Goal: Task Accomplishment & Management: Use online tool/utility

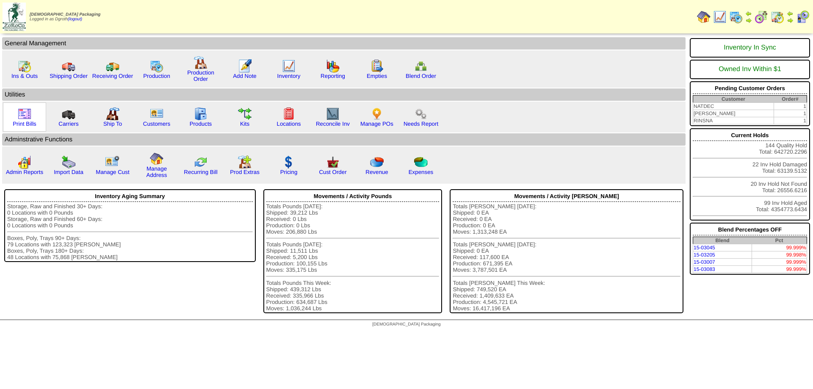
click at [27, 114] on img at bounding box center [25, 114] width 14 height 14
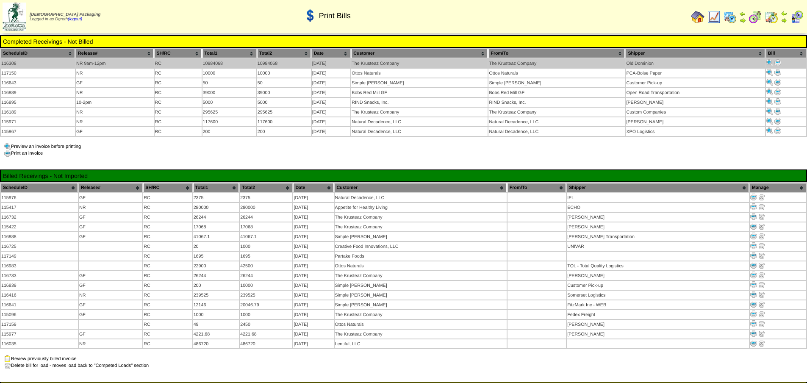
click at [774, 63] on img at bounding box center [777, 62] width 7 height 7
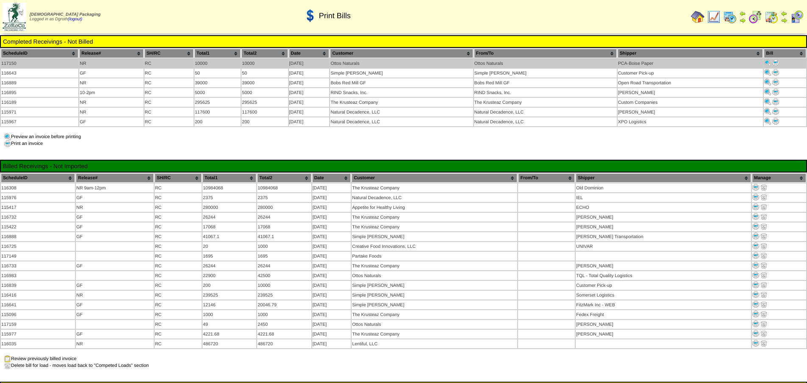
click at [776, 59] on img at bounding box center [775, 62] width 7 height 7
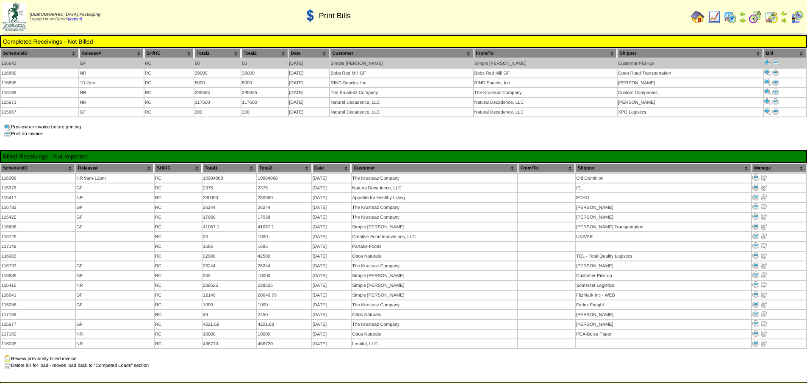
click at [775, 60] on img at bounding box center [775, 62] width 7 height 7
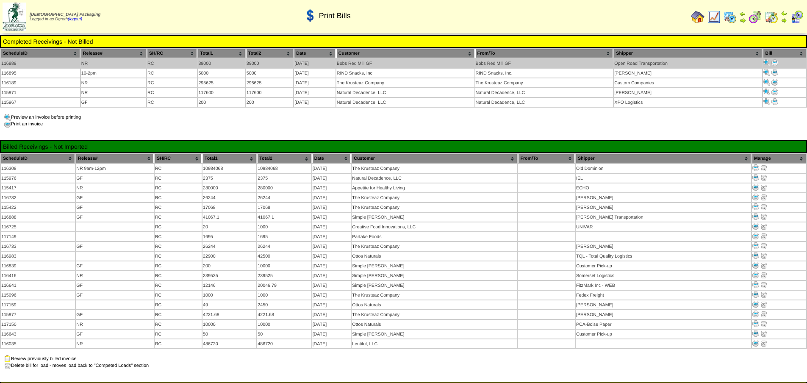
click at [776, 62] on img at bounding box center [774, 62] width 7 height 7
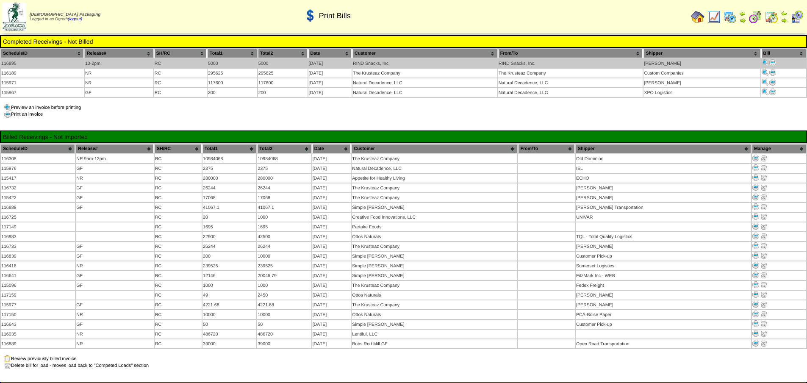
click at [772, 62] on img at bounding box center [772, 62] width 7 height 7
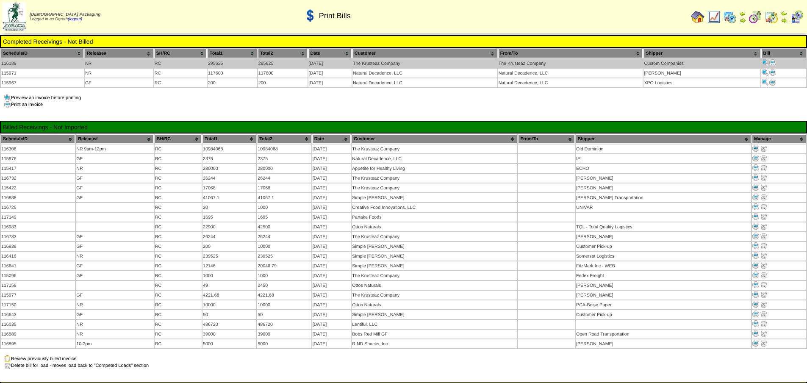
click at [775, 62] on img at bounding box center [772, 62] width 7 height 7
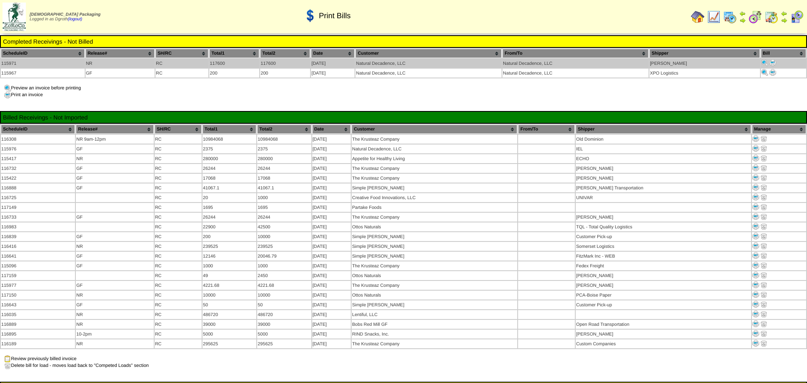
click at [770, 63] on img at bounding box center [772, 62] width 7 height 7
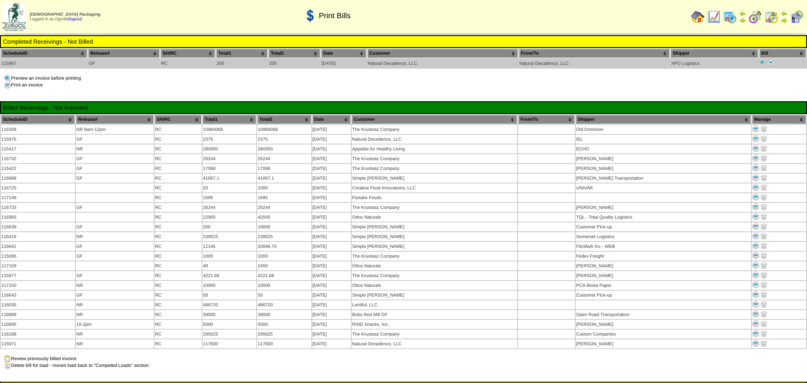
click at [771, 61] on img at bounding box center [771, 62] width 7 height 7
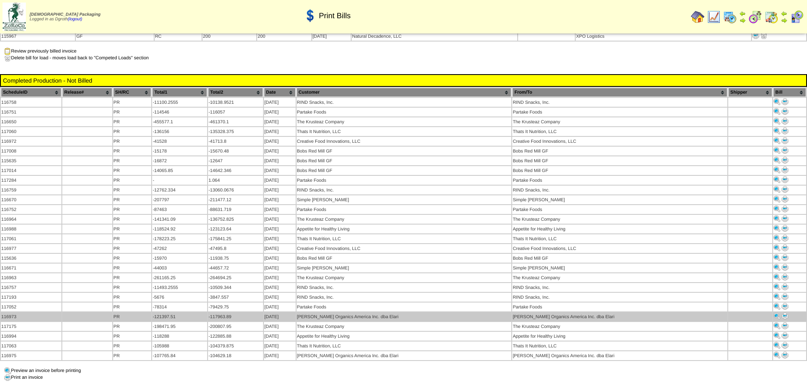
scroll to position [254, 0]
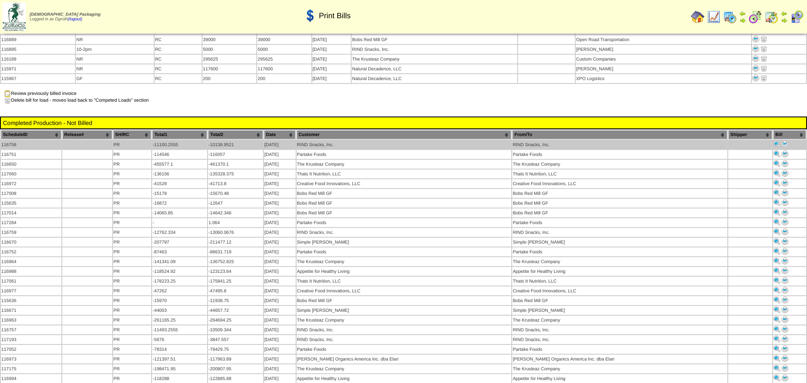
click at [782, 141] on img at bounding box center [785, 144] width 7 height 7
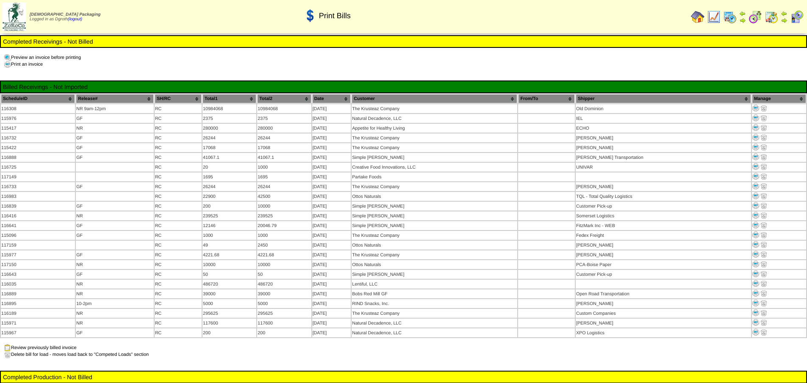
scroll to position [254, 0]
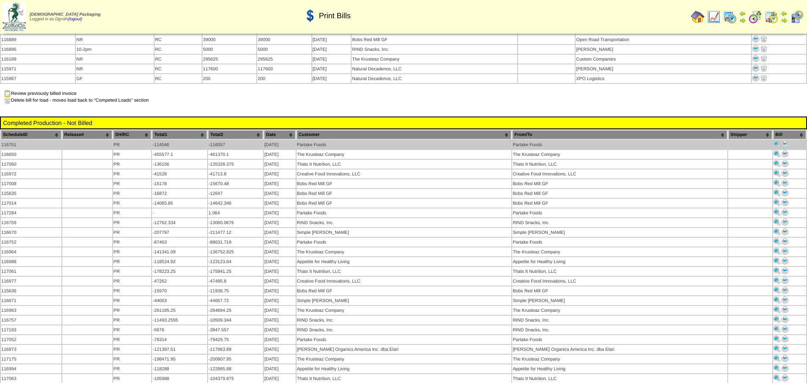
click at [782, 141] on img at bounding box center [785, 144] width 7 height 7
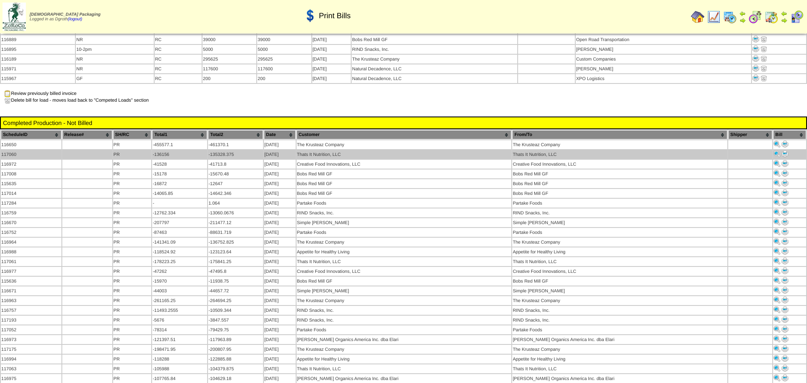
scroll to position [254, 0]
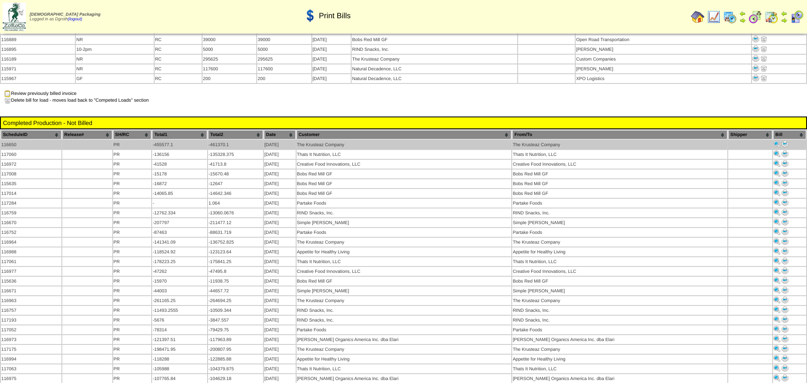
click at [782, 141] on img at bounding box center [785, 144] width 7 height 7
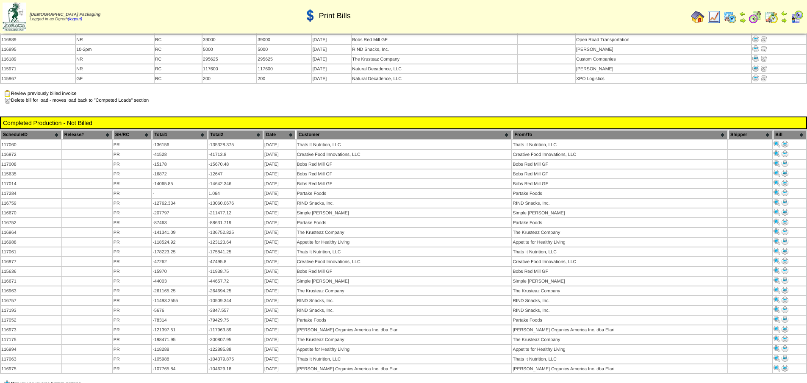
scroll to position [254, 0]
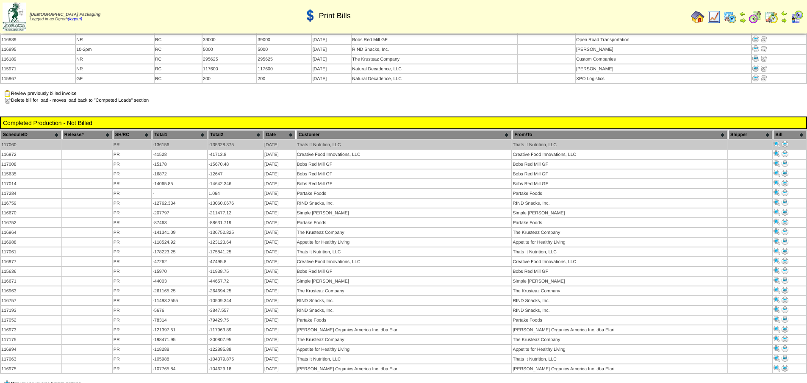
click at [782, 141] on img at bounding box center [785, 144] width 7 height 7
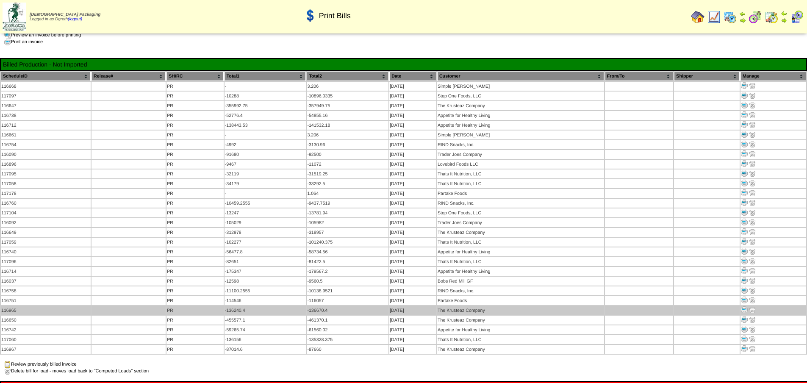
scroll to position [624, 0]
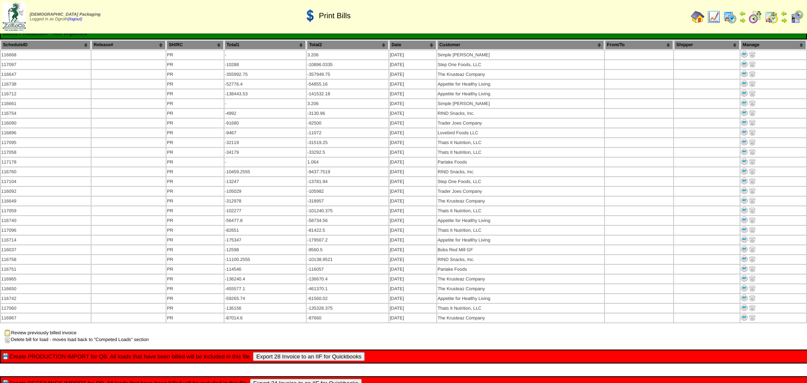
click at [291, 379] on button "Export 24 Invoice to an IIF for Quickbooks" at bounding box center [306, 383] width 112 height 9
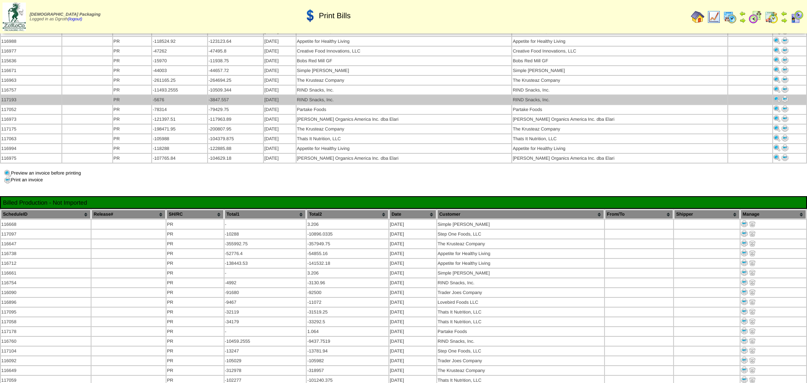
scroll to position [413, 0]
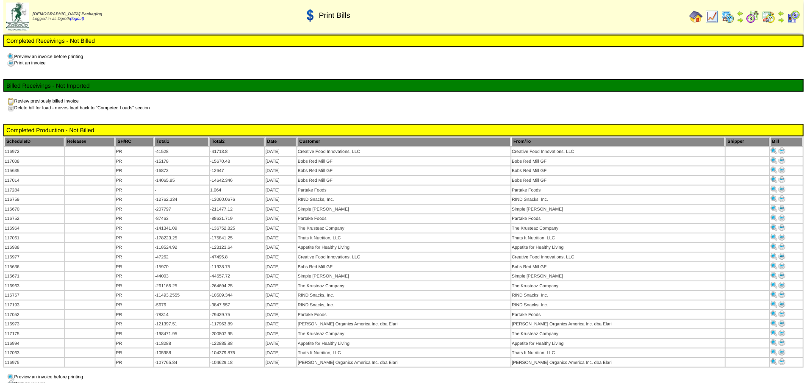
scroll to position [176, 0]
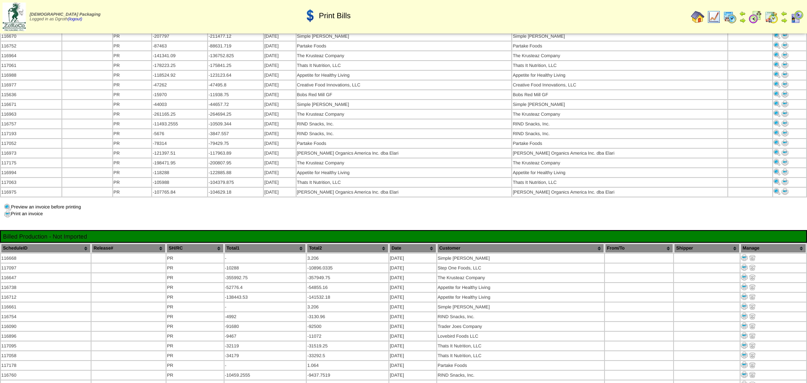
click at [490, 192] on div "Print Bills Completed Receivings - Not Billed Preview an invoice before printin…" at bounding box center [403, 232] width 807 height 746
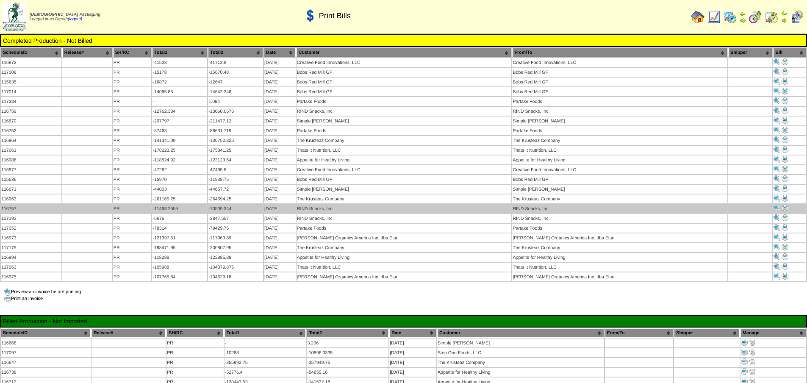
scroll to position [49, 0]
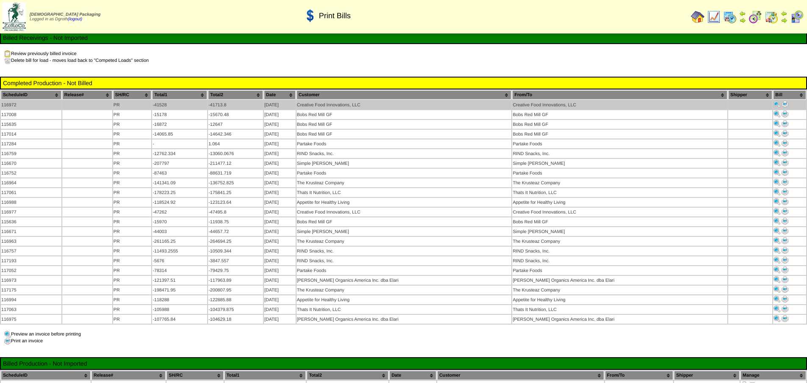
click at [782, 105] on img at bounding box center [785, 104] width 7 height 7
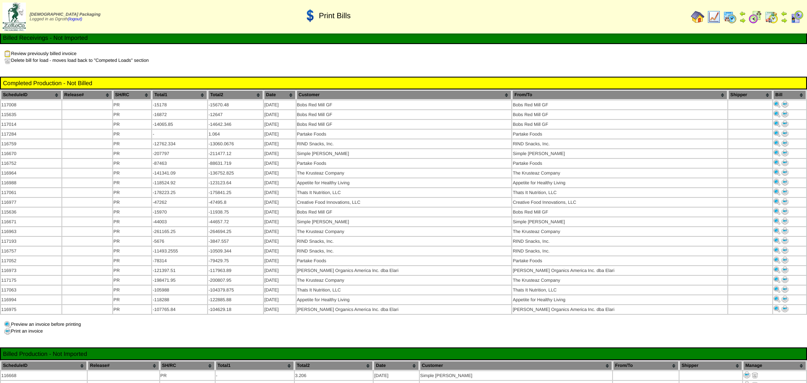
scroll to position [49, 0]
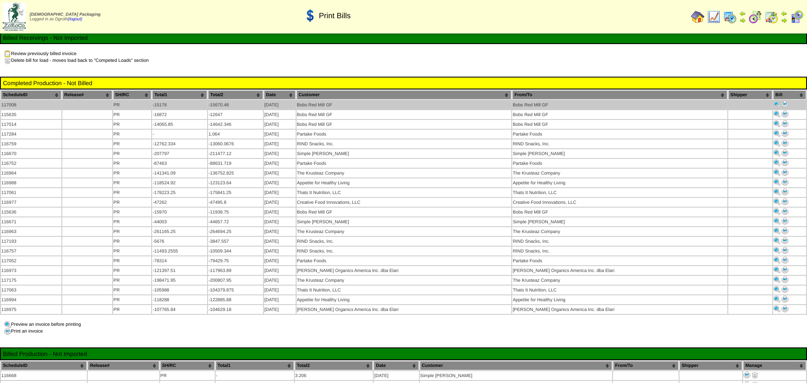
click at [783, 103] on img at bounding box center [785, 104] width 7 height 7
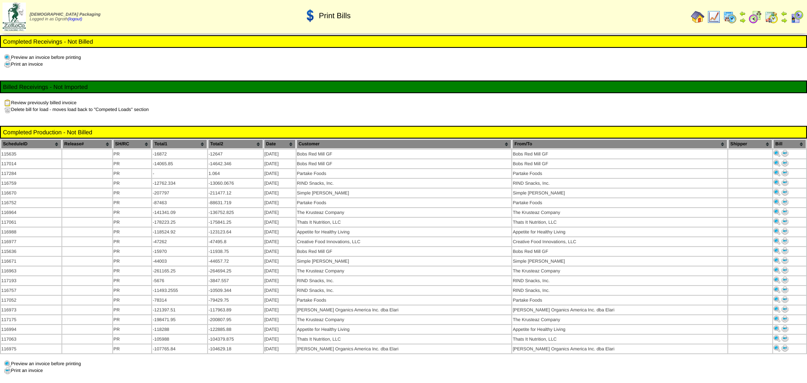
scroll to position [49, 0]
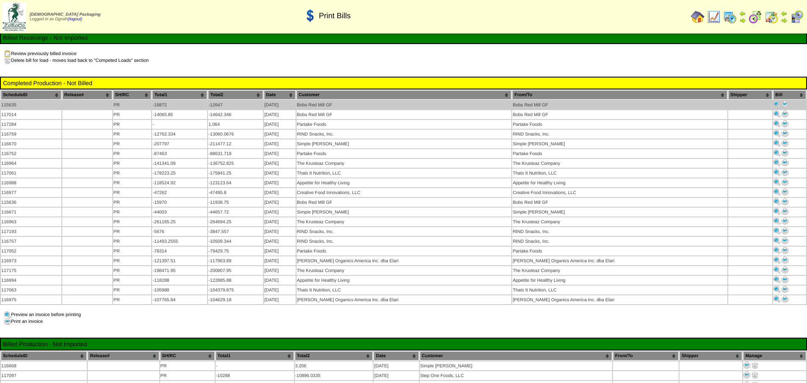
click at [783, 106] on img at bounding box center [785, 104] width 7 height 7
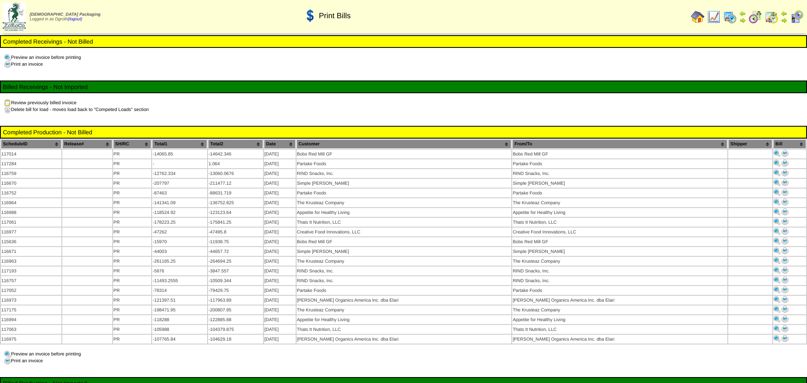
scroll to position [49, 0]
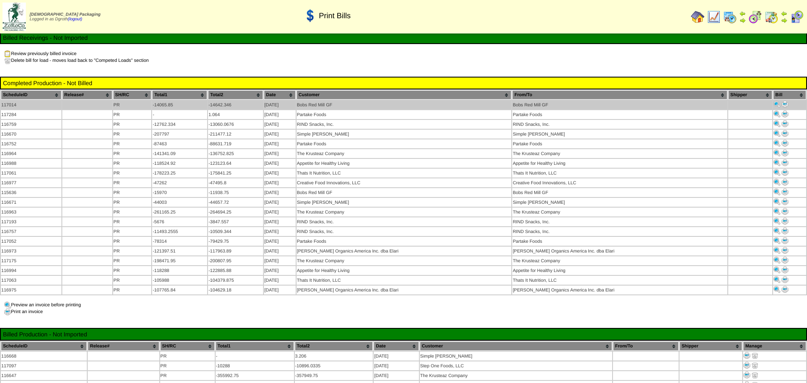
click at [782, 104] on img at bounding box center [785, 104] width 7 height 7
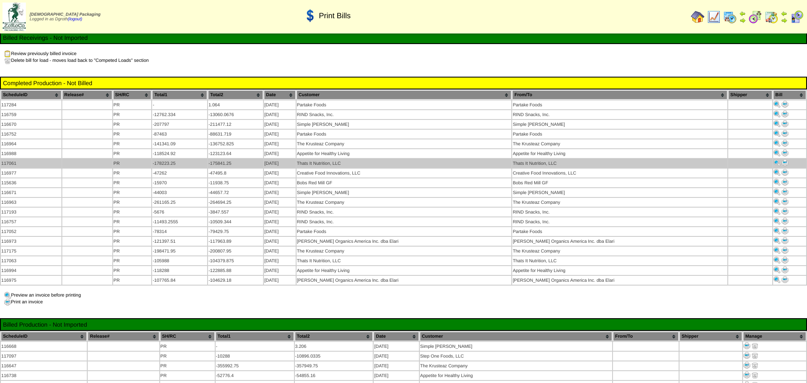
scroll to position [49, 0]
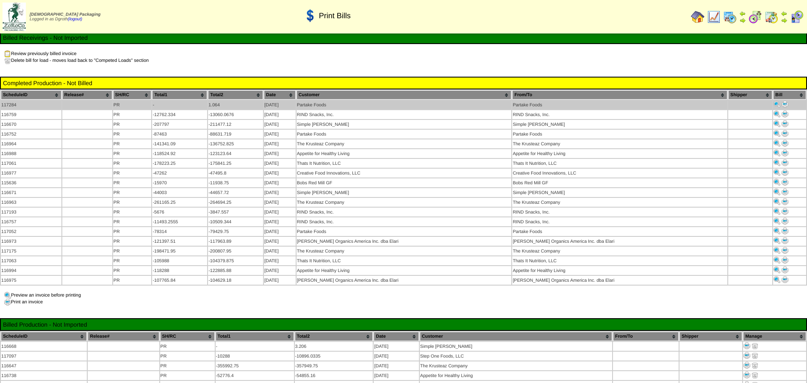
click at [782, 106] on img at bounding box center [785, 104] width 7 height 7
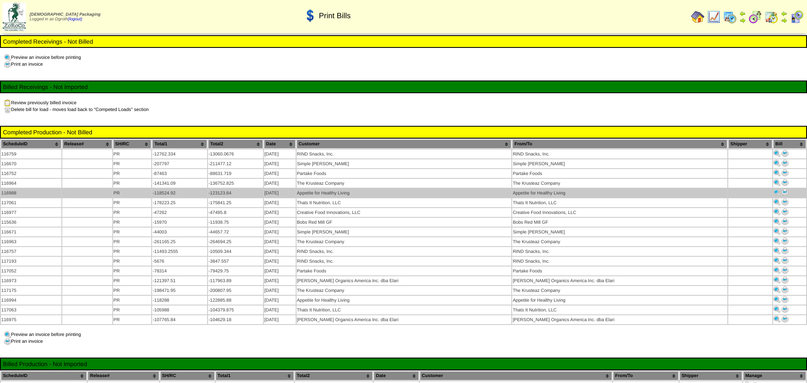
scroll to position [49, 0]
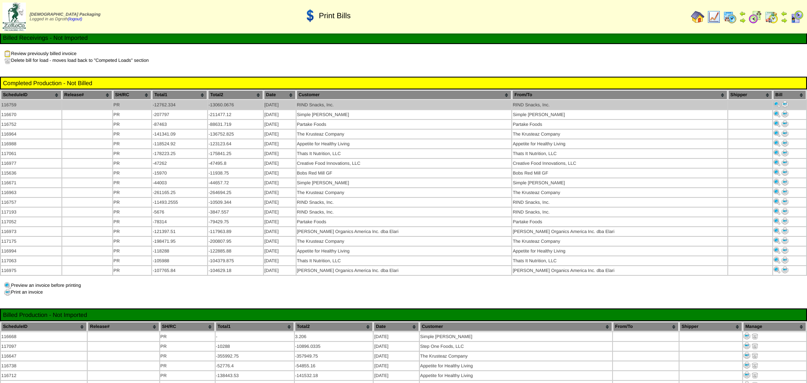
click at [782, 105] on img at bounding box center [785, 104] width 7 height 7
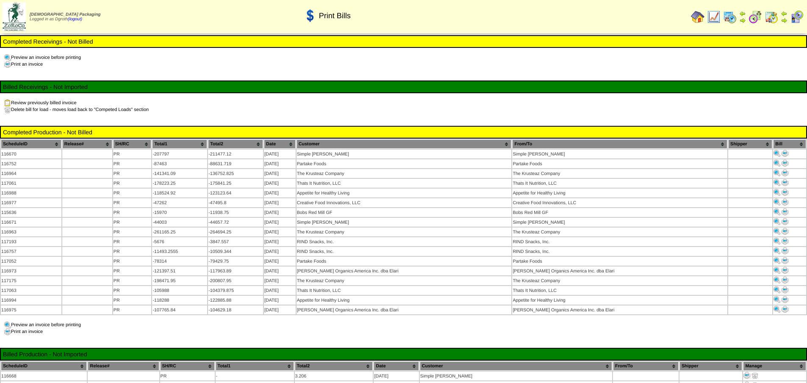
scroll to position [49, 0]
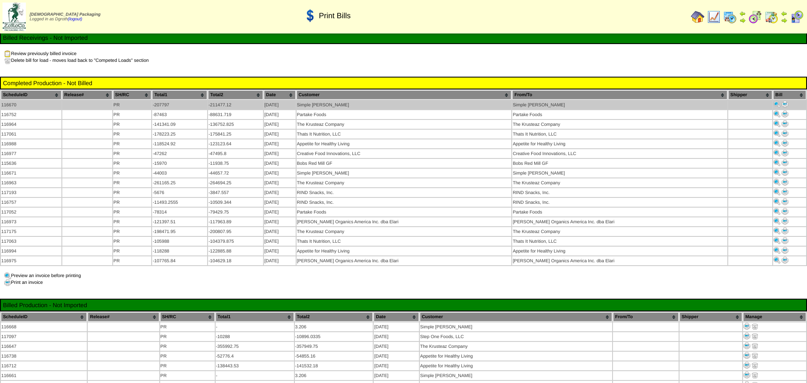
click at [782, 104] on img at bounding box center [785, 104] width 7 height 7
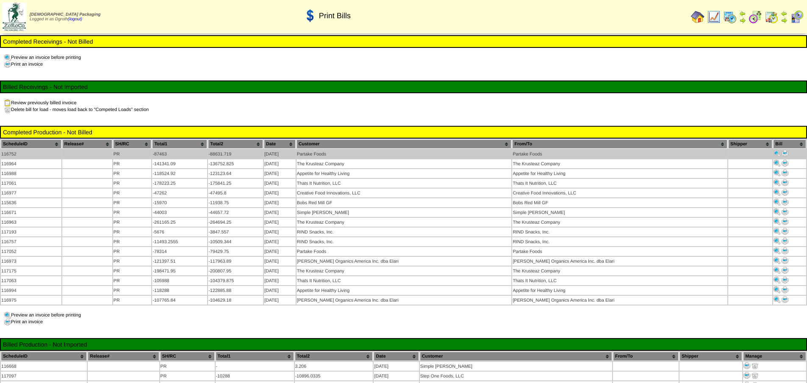
scroll to position [49, 0]
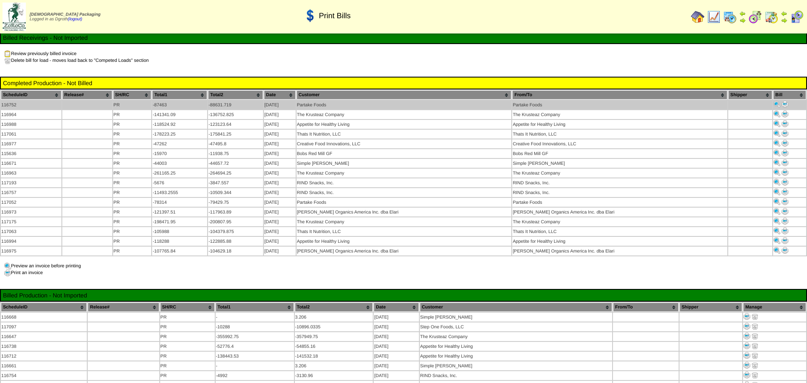
click at [782, 104] on img at bounding box center [785, 104] width 7 height 7
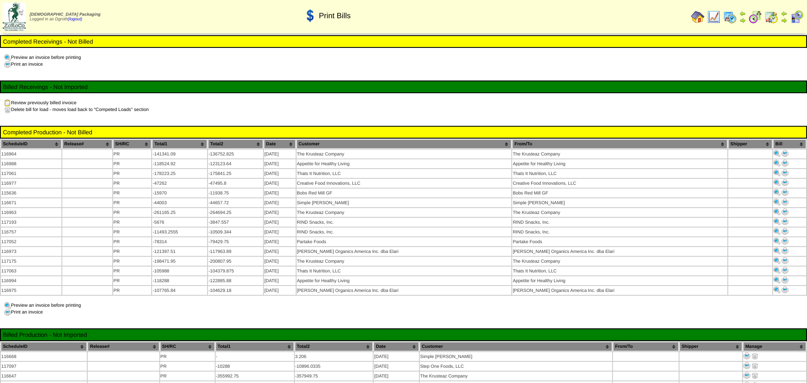
scroll to position [49, 0]
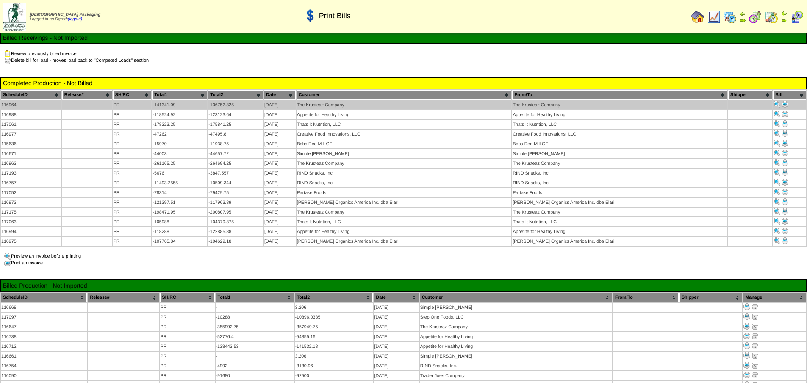
click at [782, 103] on img at bounding box center [785, 104] width 7 height 7
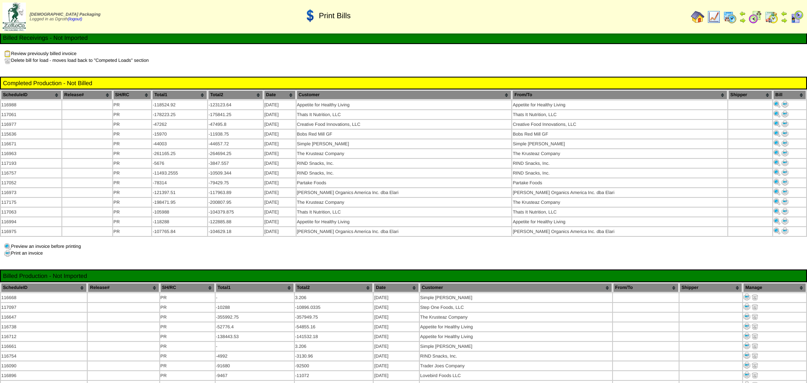
scroll to position [49, 0]
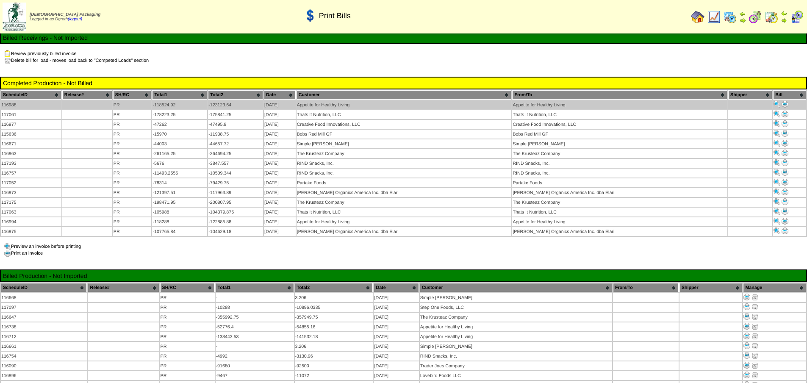
click at [782, 105] on img at bounding box center [785, 104] width 7 height 7
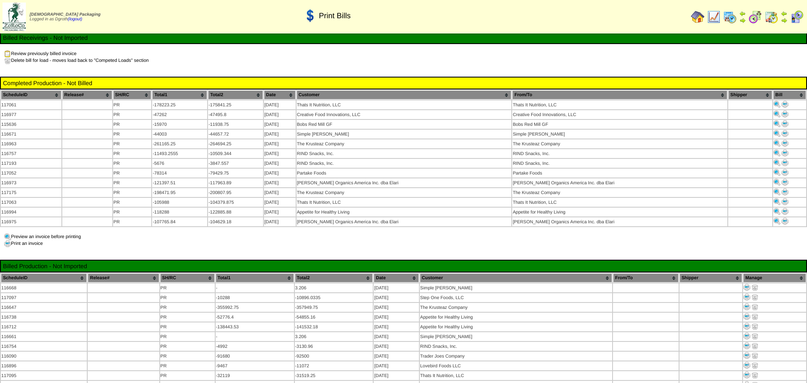
scroll to position [49, 0]
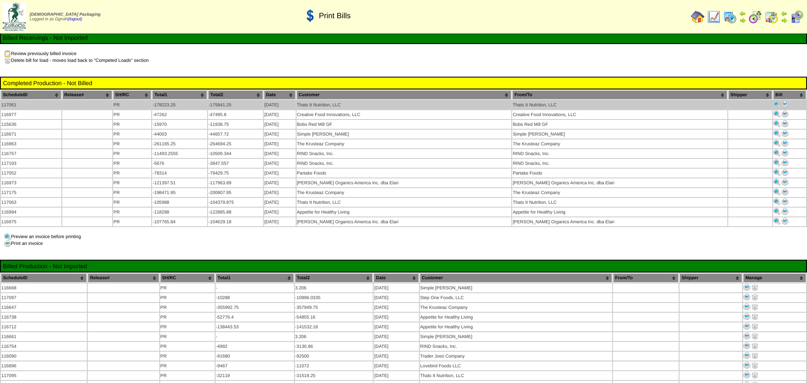
click at [782, 105] on img at bounding box center [785, 104] width 7 height 7
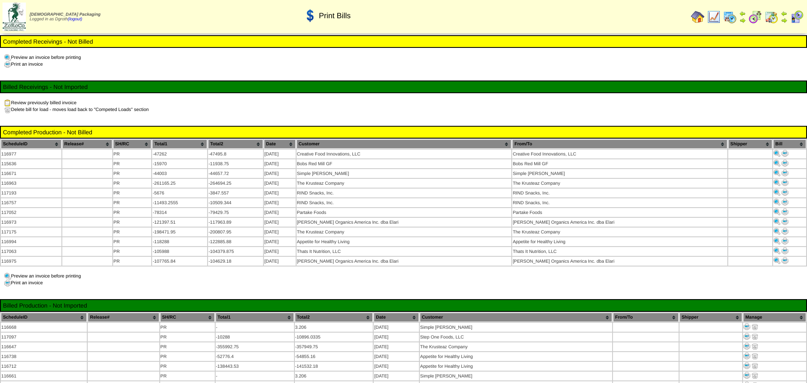
scroll to position [49, 0]
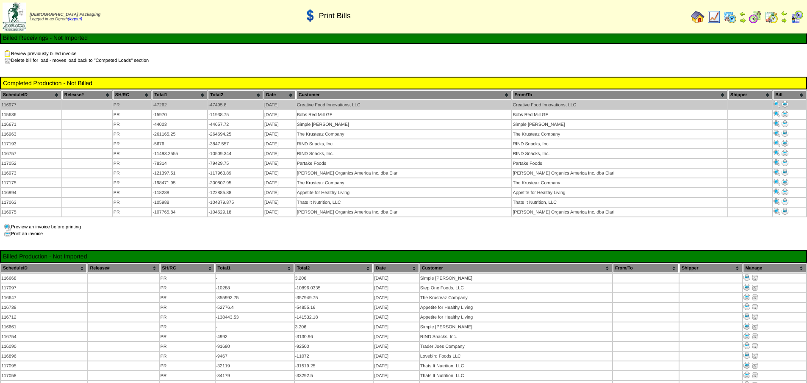
click at [782, 104] on img at bounding box center [785, 104] width 7 height 7
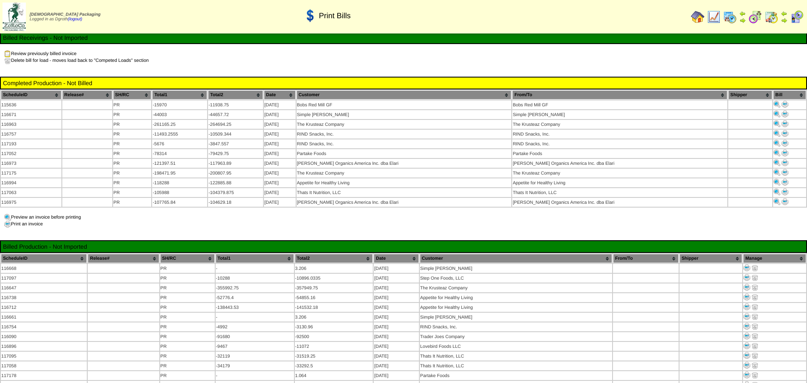
scroll to position [49, 0]
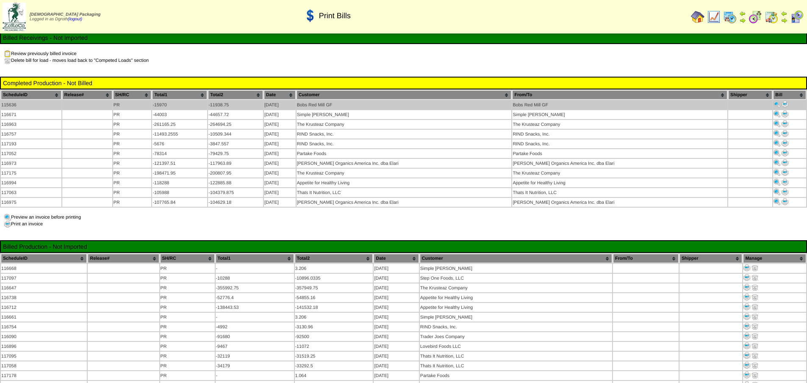
click at [782, 103] on img at bounding box center [785, 104] width 7 height 7
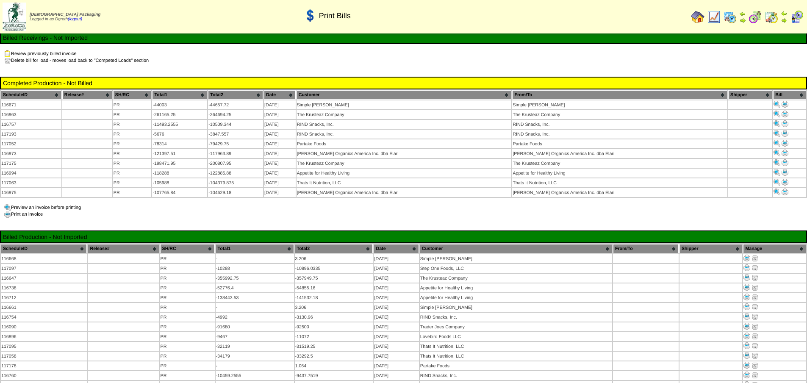
scroll to position [49, 0]
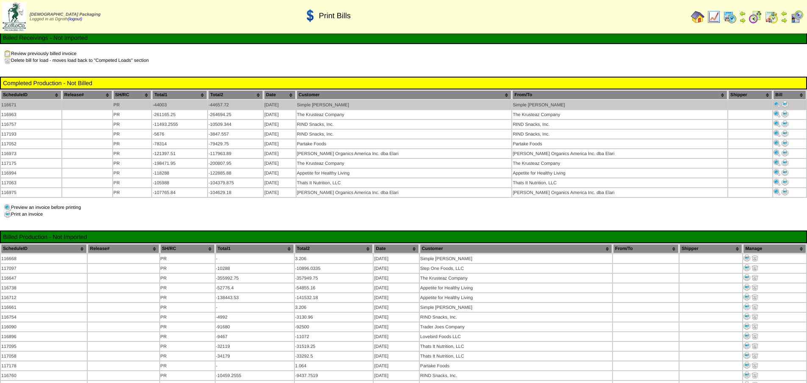
click at [782, 105] on img at bounding box center [785, 104] width 7 height 7
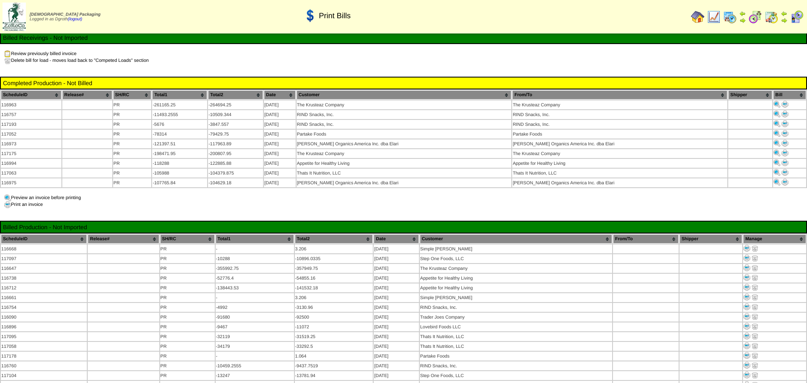
scroll to position [49, 0]
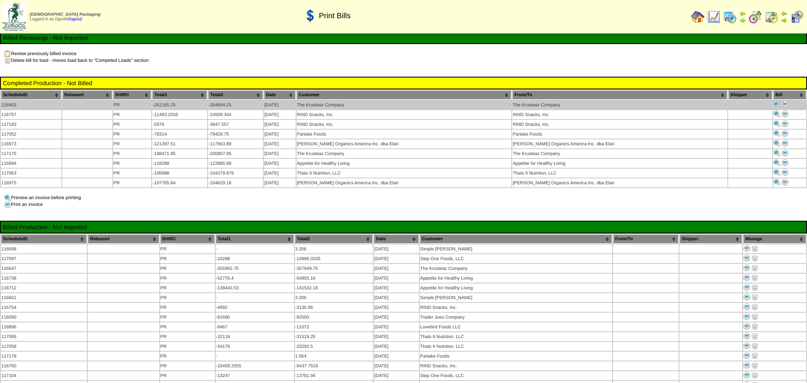
click at [782, 105] on img at bounding box center [785, 104] width 7 height 7
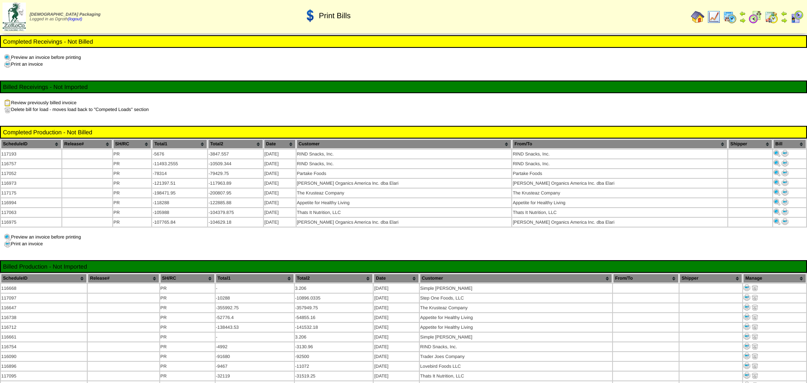
scroll to position [49, 0]
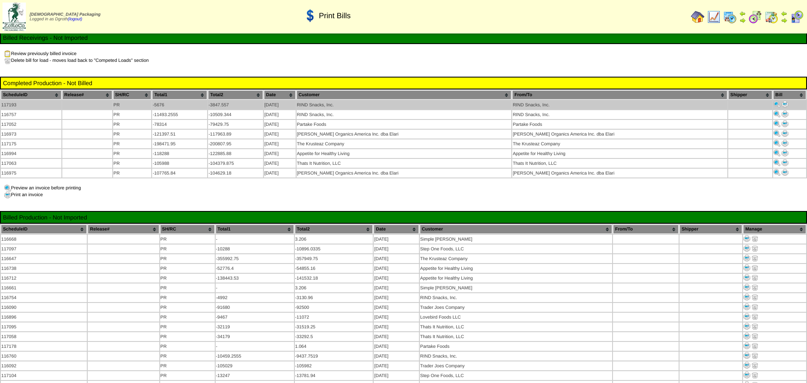
click at [782, 102] on img at bounding box center [785, 104] width 7 height 7
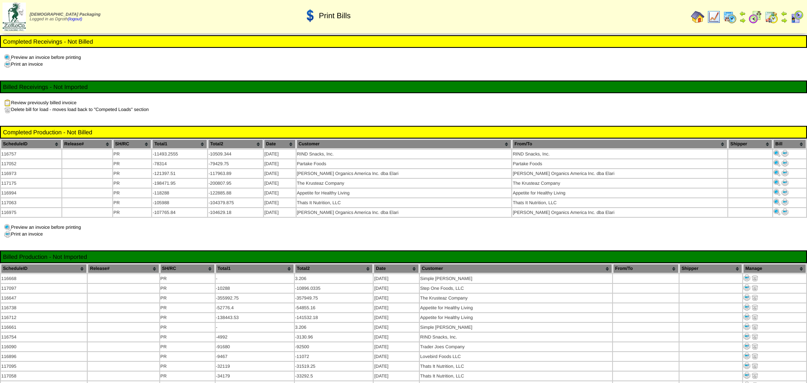
scroll to position [49, 0]
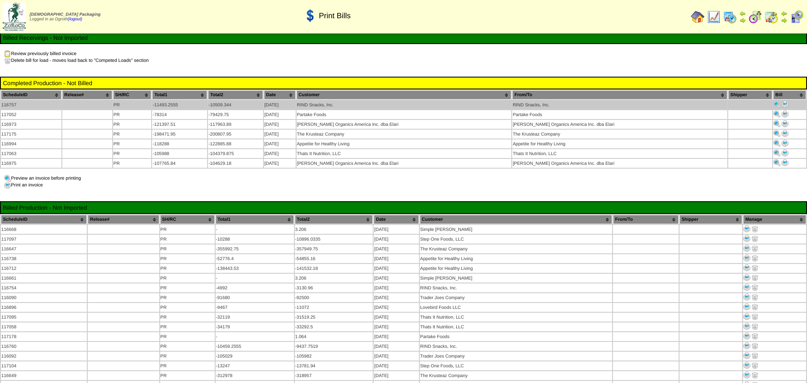
click at [782, 103] on img at bounding box center [785, 104] width 7 height 7
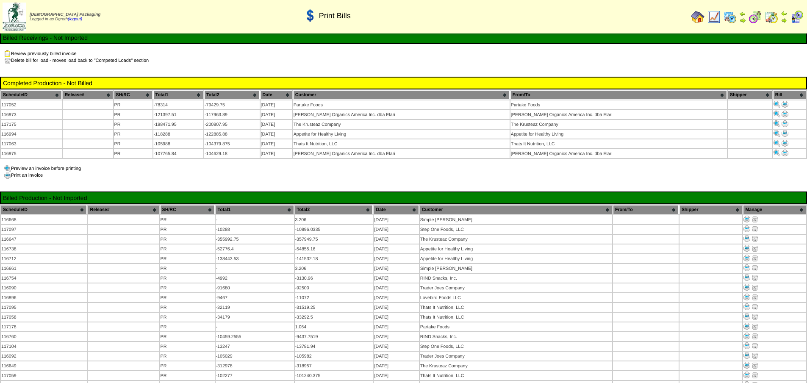
scroll to position [49, 0]
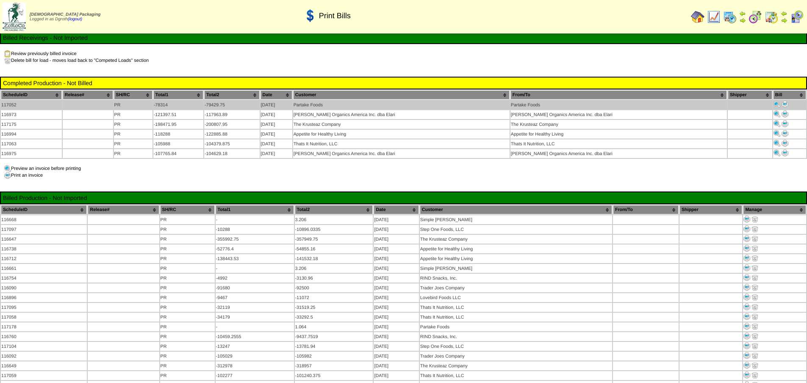
click at [782, 106] on img at bounding box center [785, 104] width 7 height 7
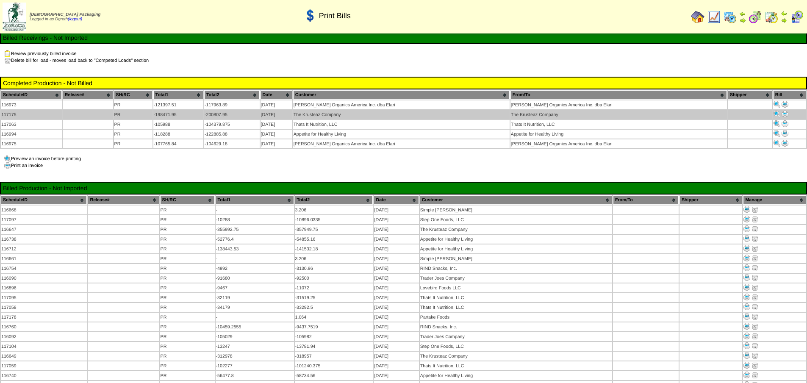
scroll to position [49, 0]
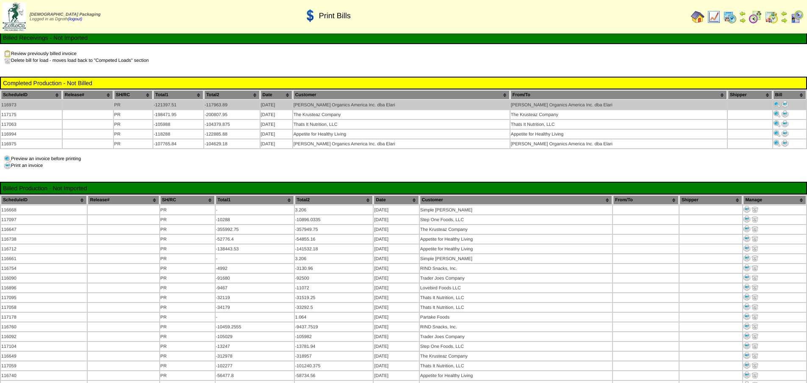
click at [782, 103] on img at bounding box center [785, 104] width 7 height 7
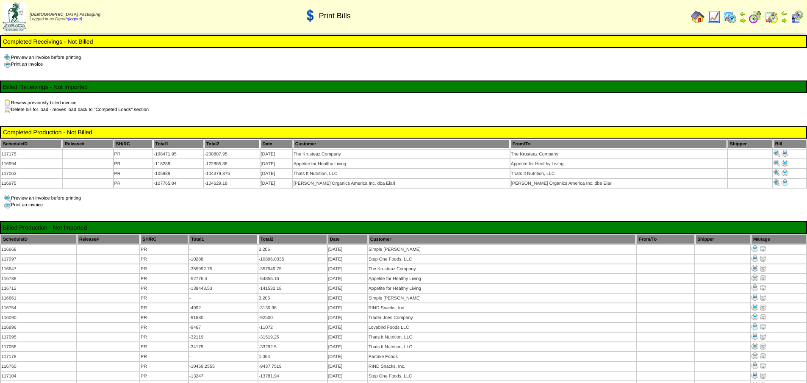
scroll to position [49, 0]
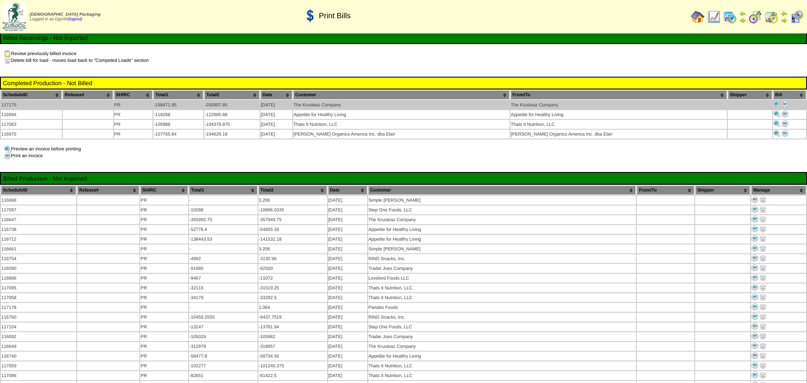
click at [782, 103] on img at bounding box center [785, 104] width 7 height 7
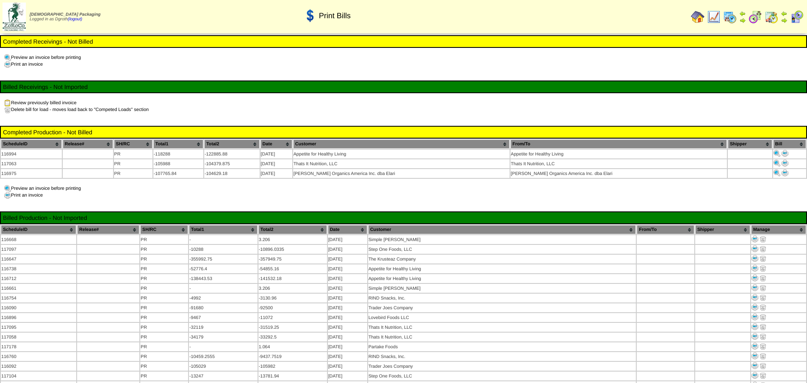
scroll to position [49, 0]
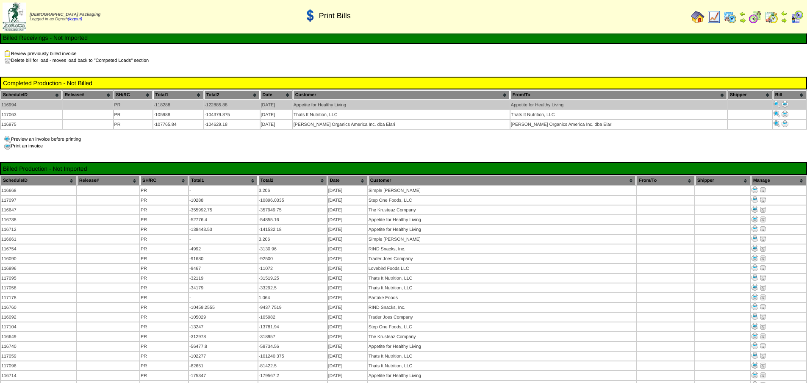
click at [782, 103] on img at bounding box center [785, 104] width 7 height 7
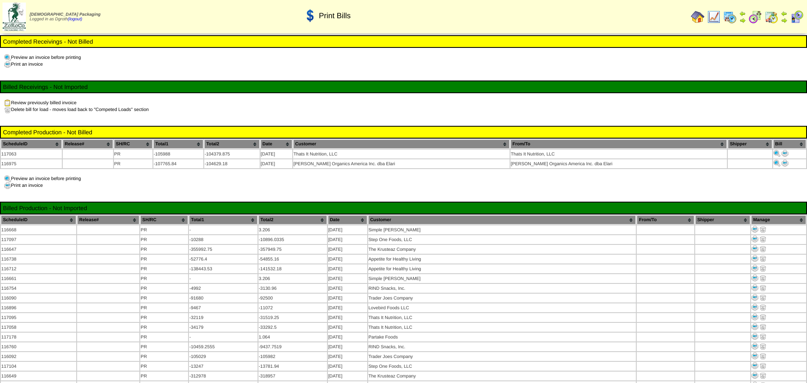
scroll to position [49, 0]
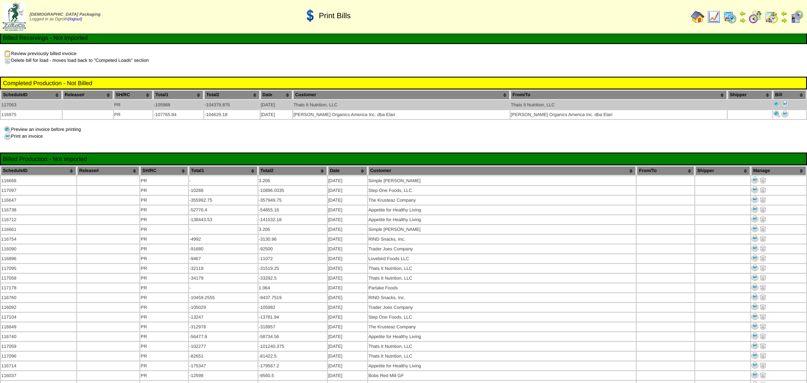
click at [782, 104] on img at bounding box center [785, 104] width 7 height 7
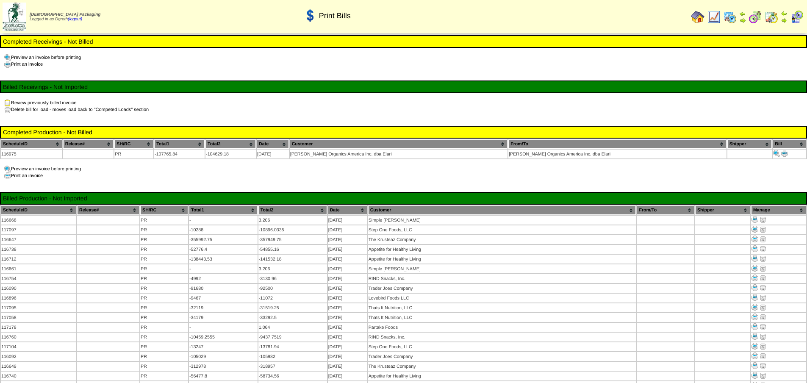
scroll to position [49, 0]
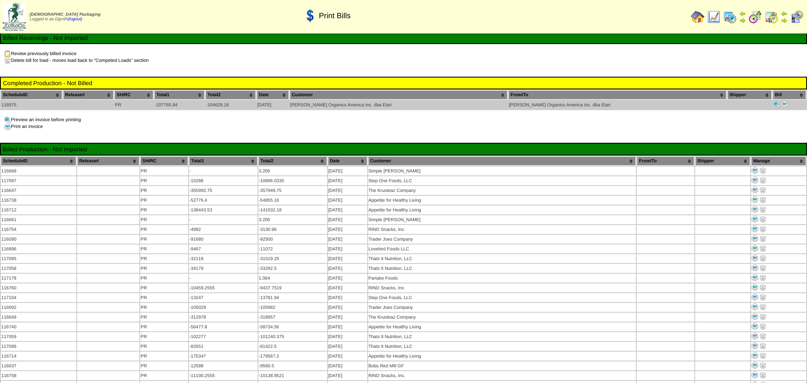
click at [784, 104] on img at bounding box center [784, 104] width 7 height 7
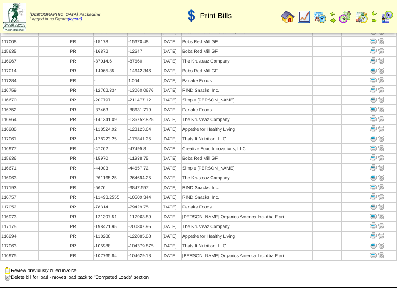
scroll to position [471, 0]
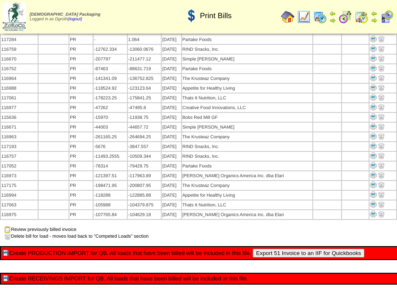
click at [278, 249] on button "Export 51 Invoice to an IIF for Quickbooks" at bounding box center [309, 253] width 112 height 9
